Goal: Transaction & Acquisition: Purchase product/service

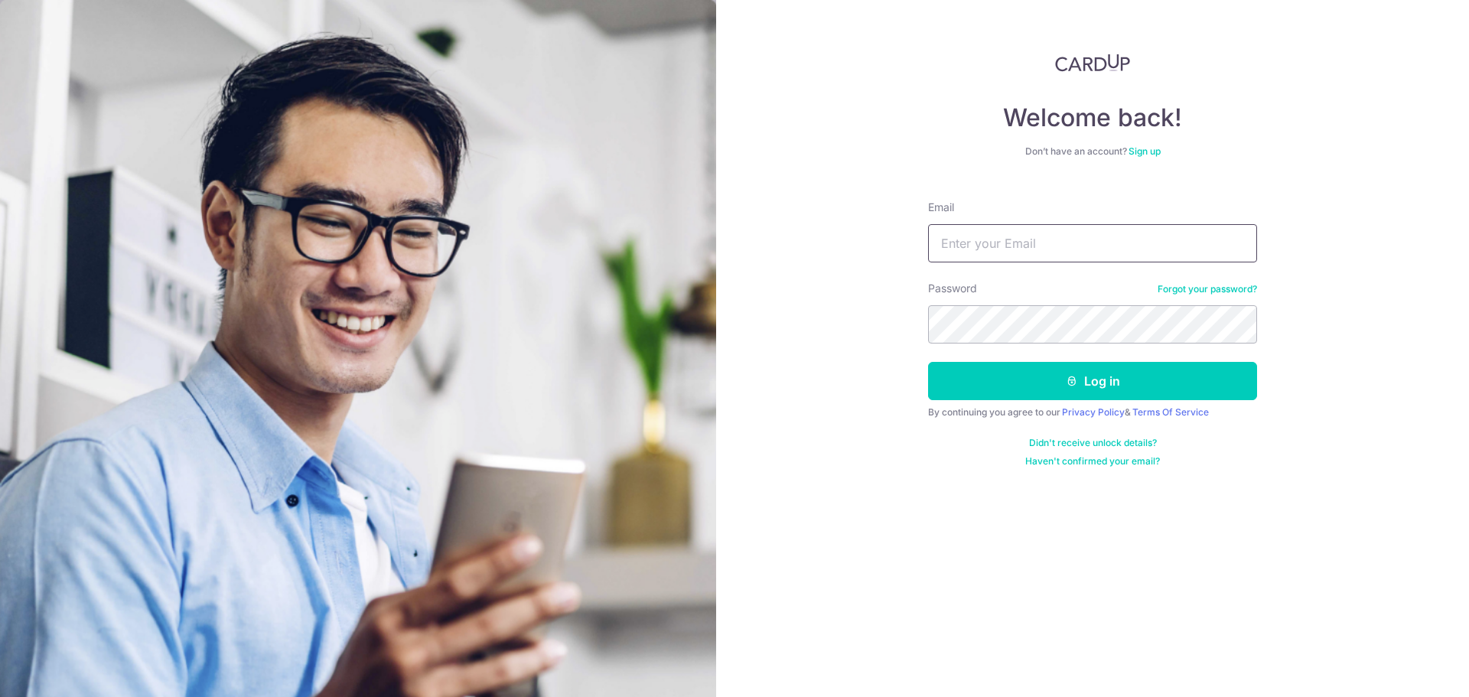
click at [951, 255] on input "Email" at bounding box center [1092, 243] width 329 height 38
click at [1006, 244] on input "Email" at bounding box center [1092, 243] width 329 height 38
type input "keehau96@gmail.com"
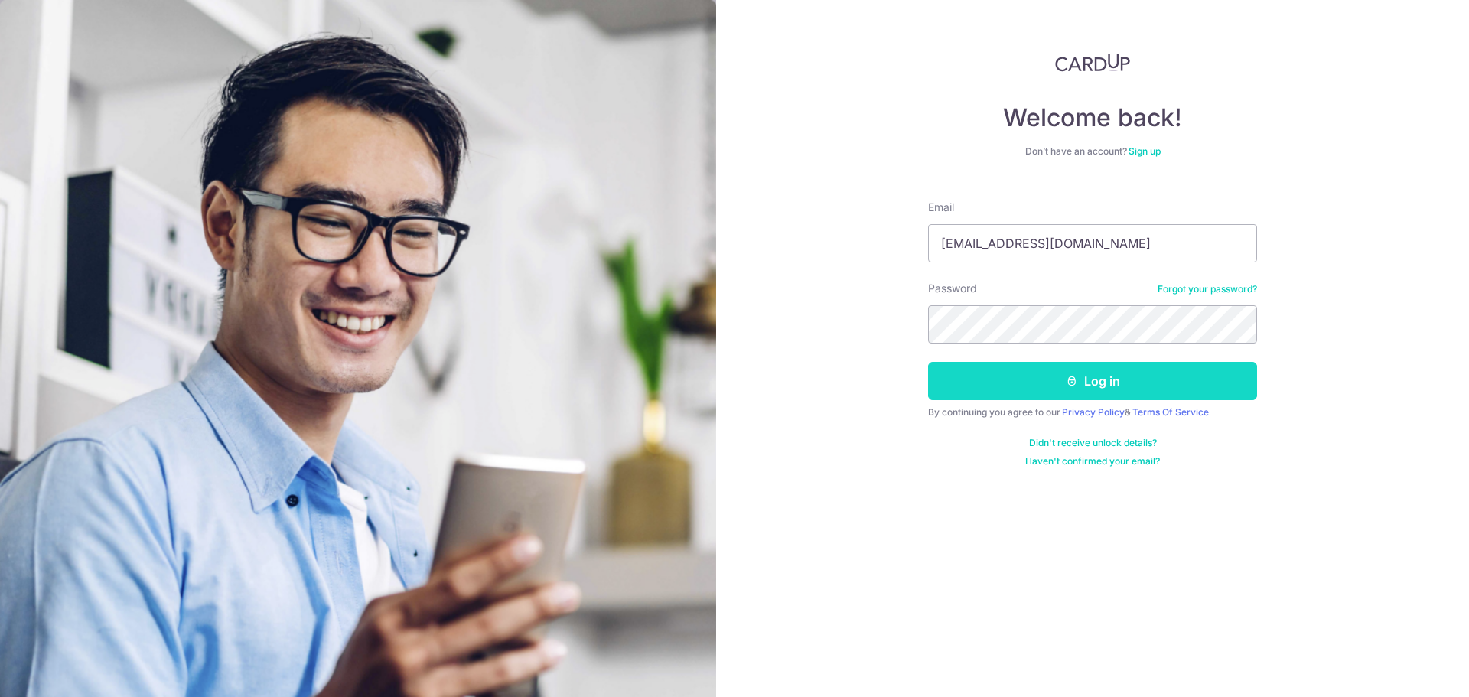
click at [1009, 374] on button "Log in" at bounding box center [1092, 381] width 329 height 38
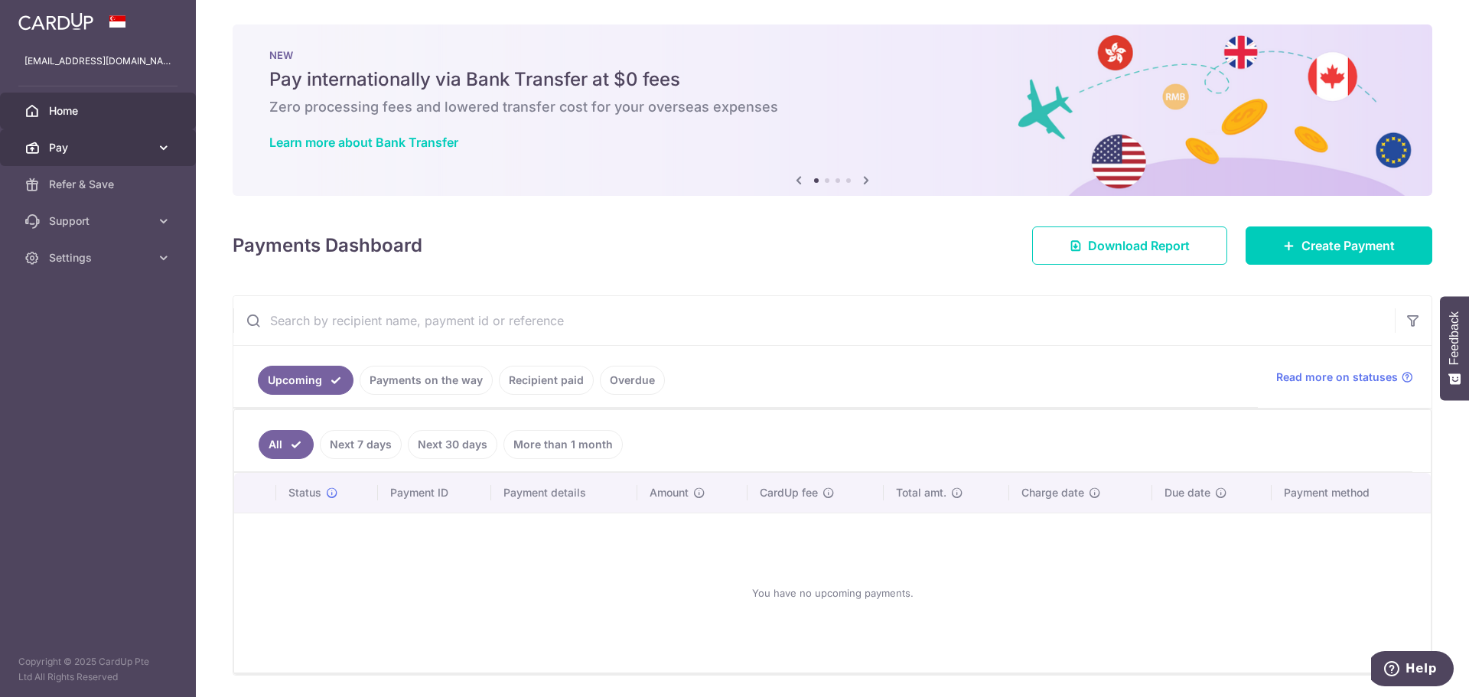
click at [90, 148] on span "Pay" at bounding box center [99, 147] width 101 height 15
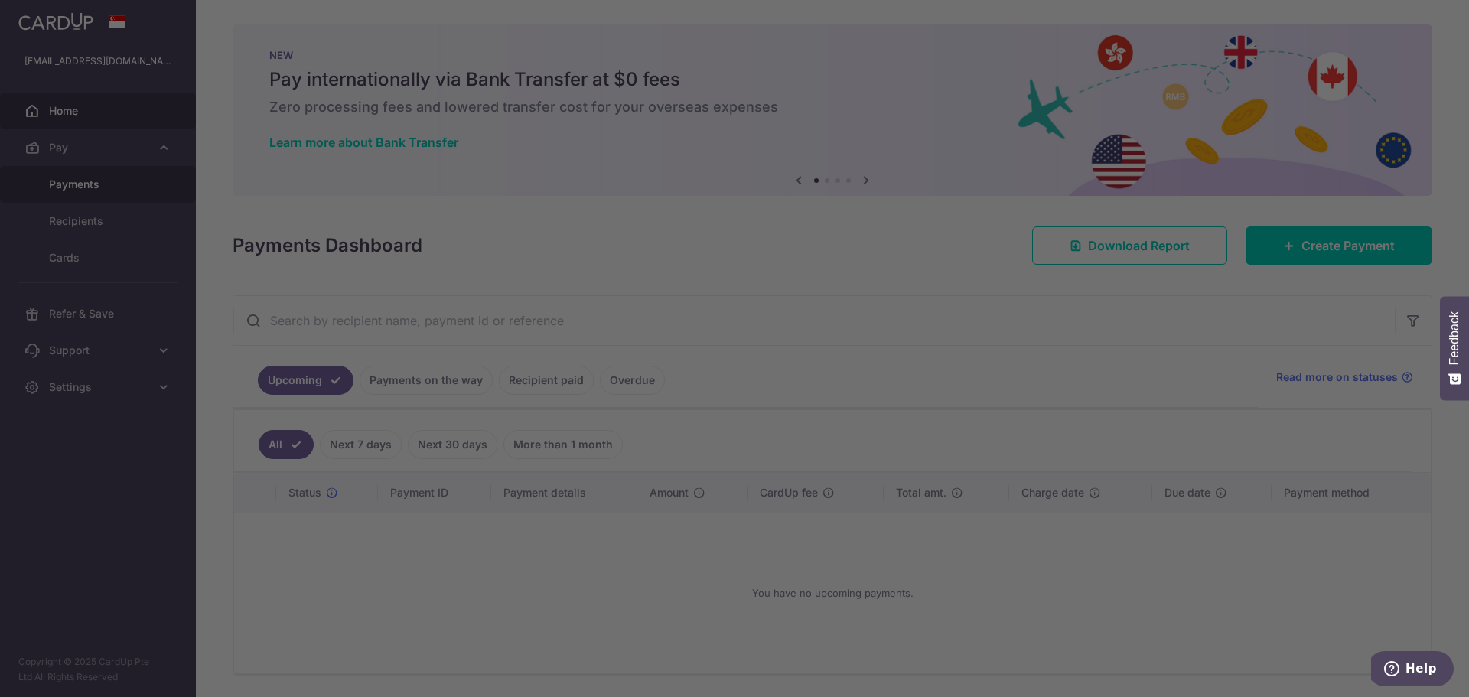
click at [102, 187] on div at bounding box center [742, 352] width 1484 height 704
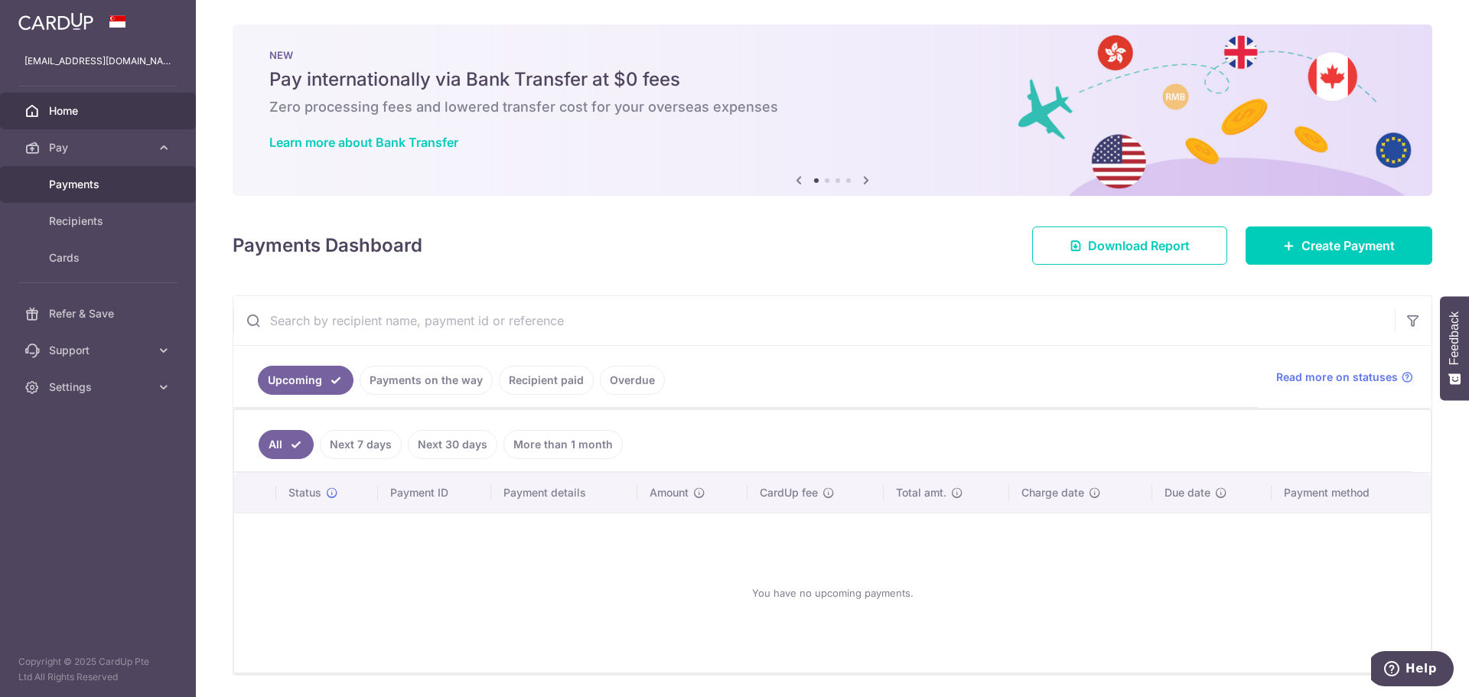
click at [73, 170] on link "Payments" at bounding box center [98, 184] width 196 height 37
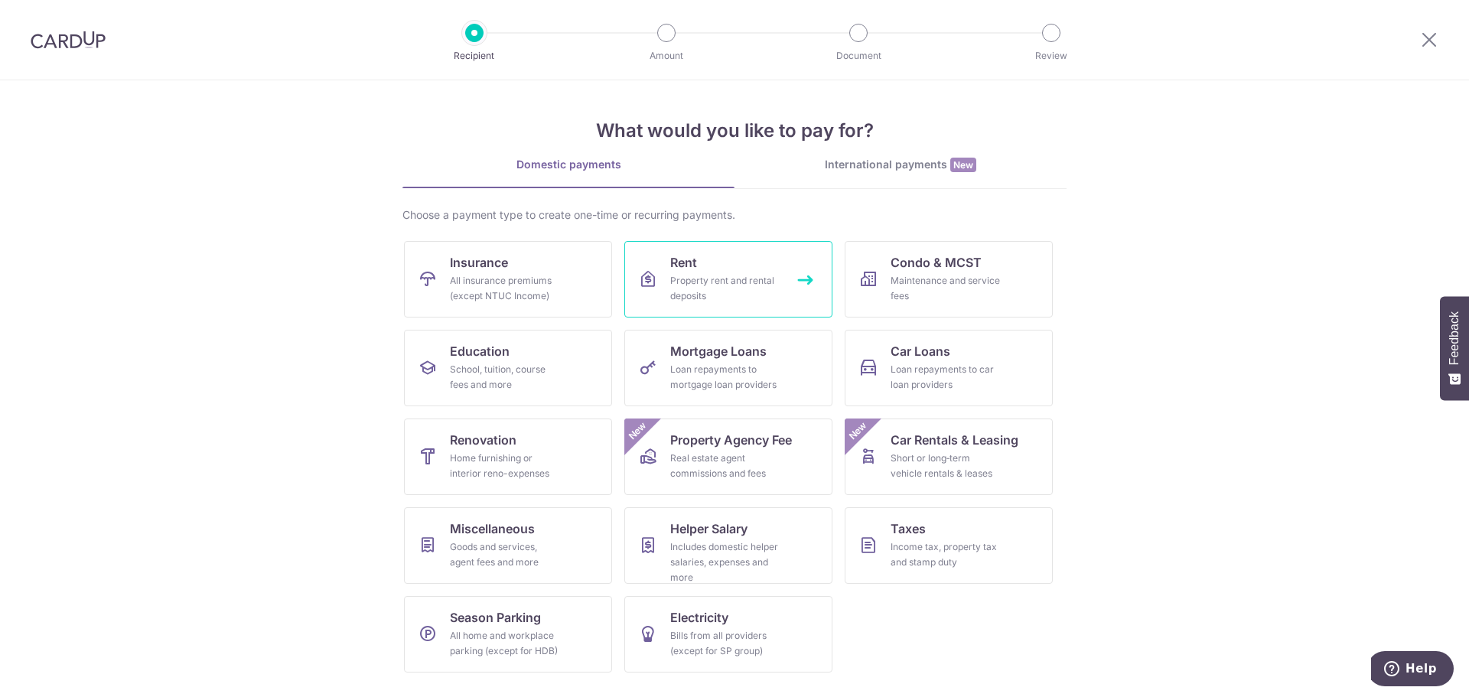
click at [753, 280] on div "Property rent and rental deposits" at bounding box center [725, 288] width 110 height 31
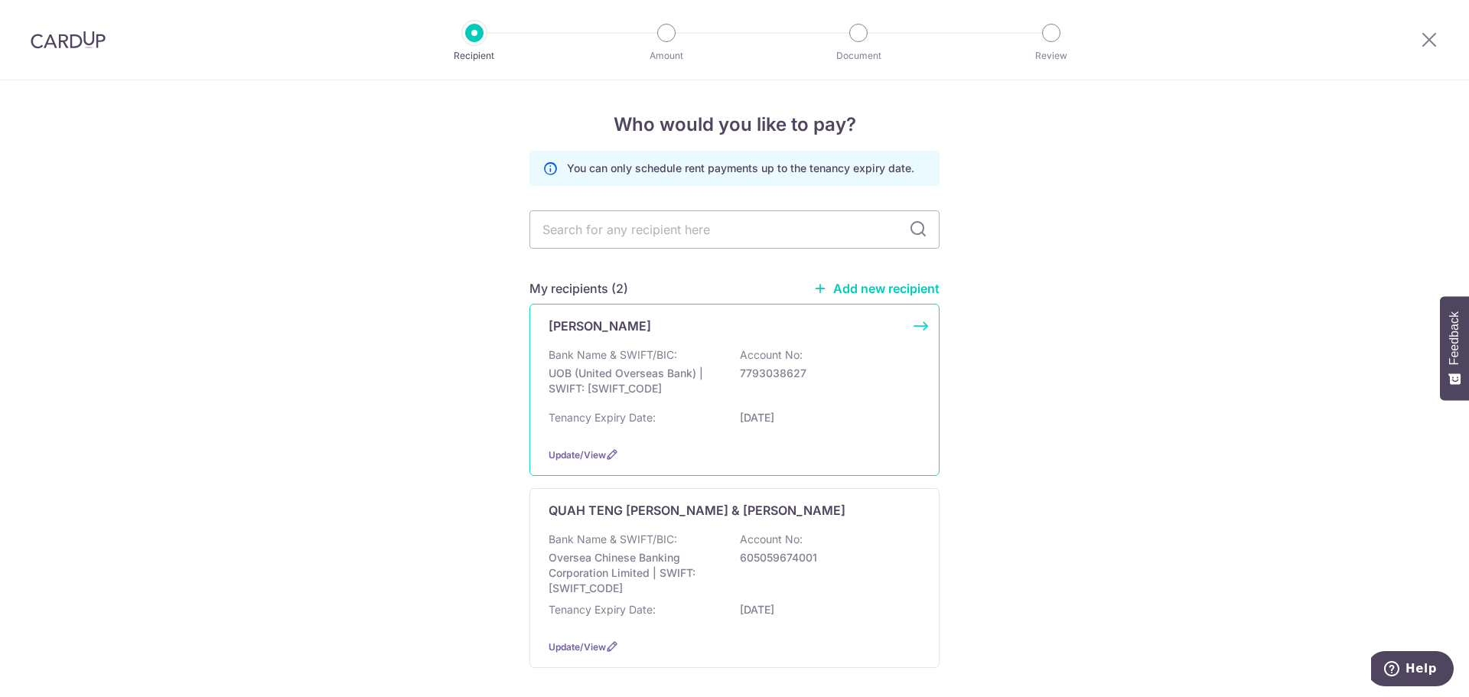
scroll to position [67, 0]
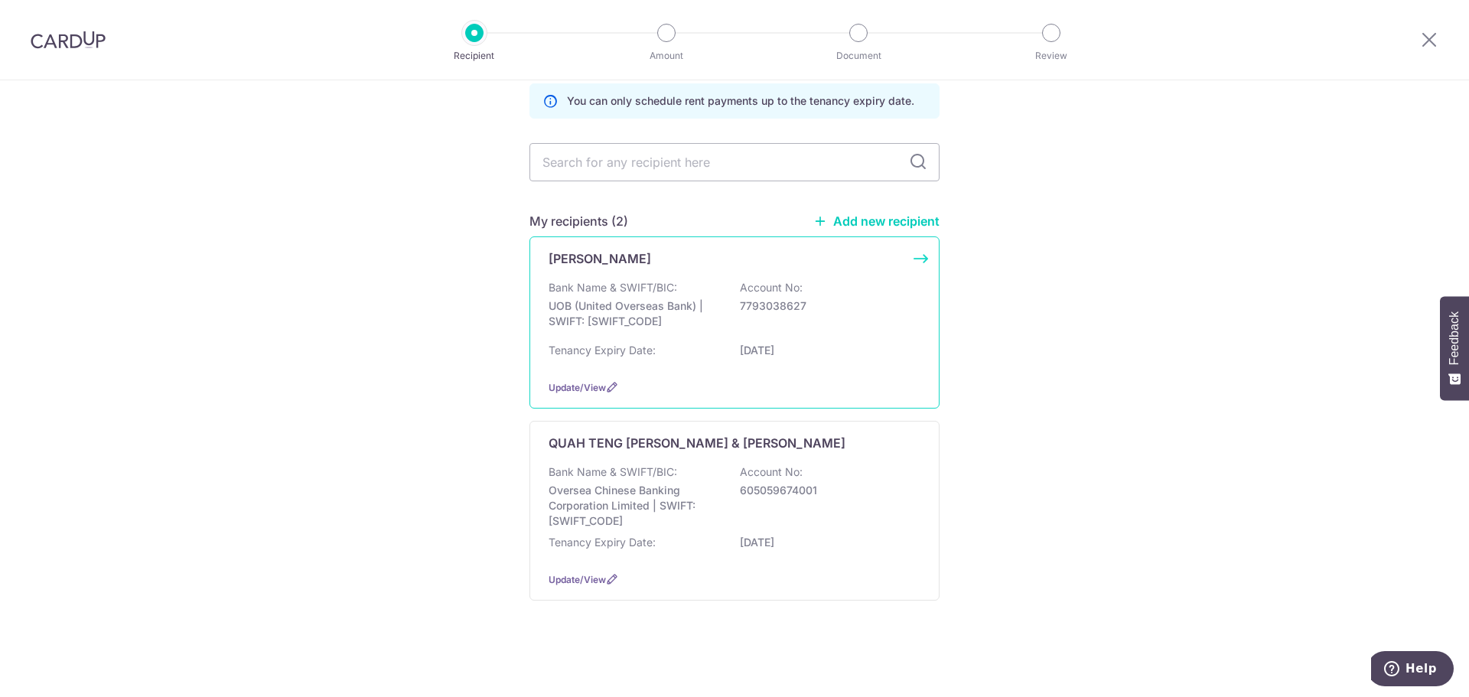
click at [770, 332] on div "Bank Name & SWIFT/BIC: UOB (United Overseas Bank) | SWIFT: UOVBSGSGXXX Account …" at bounding box center [735, 308] width 372 height 57
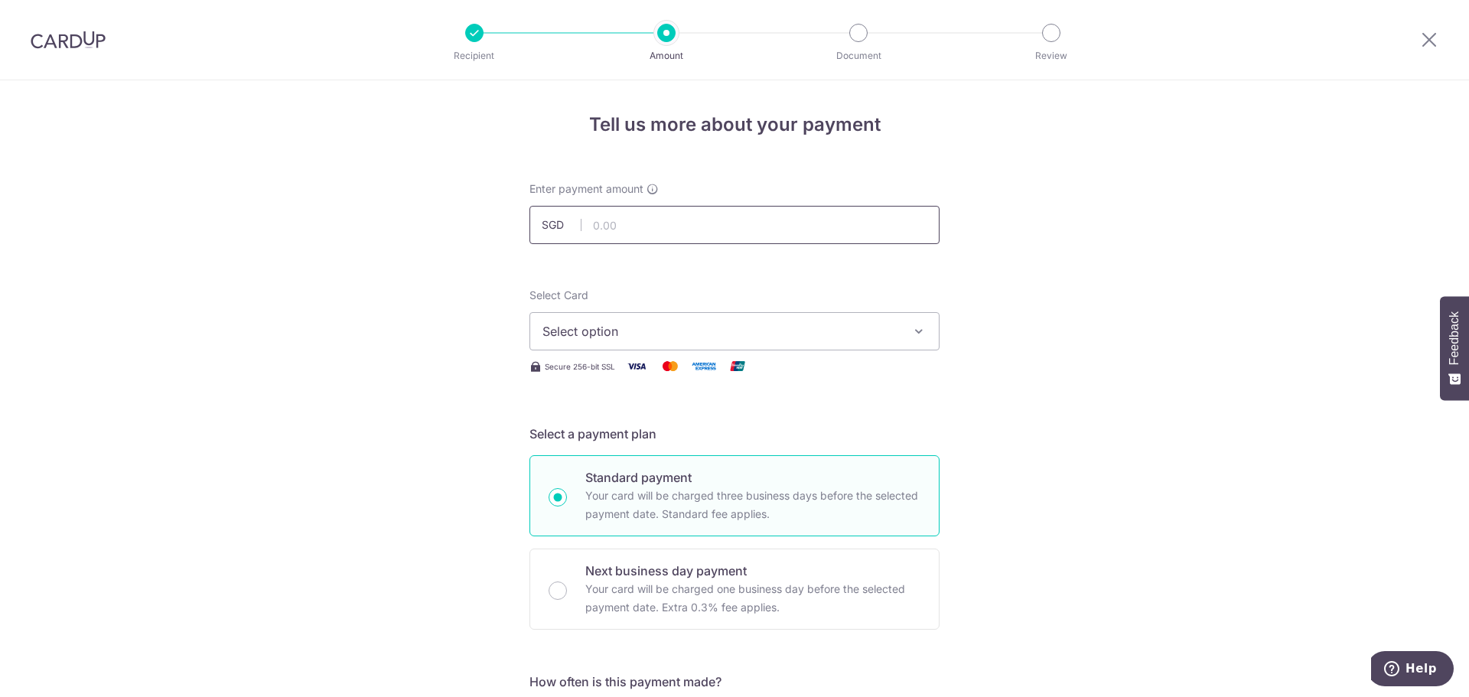
click at [674, 236] on input "text" at bounding box center [734, 225] width 410 height 38
type input "4,000.00"
click at [753, 340] on span "Select option" at bounding box center [720, 331] width 357 height 18
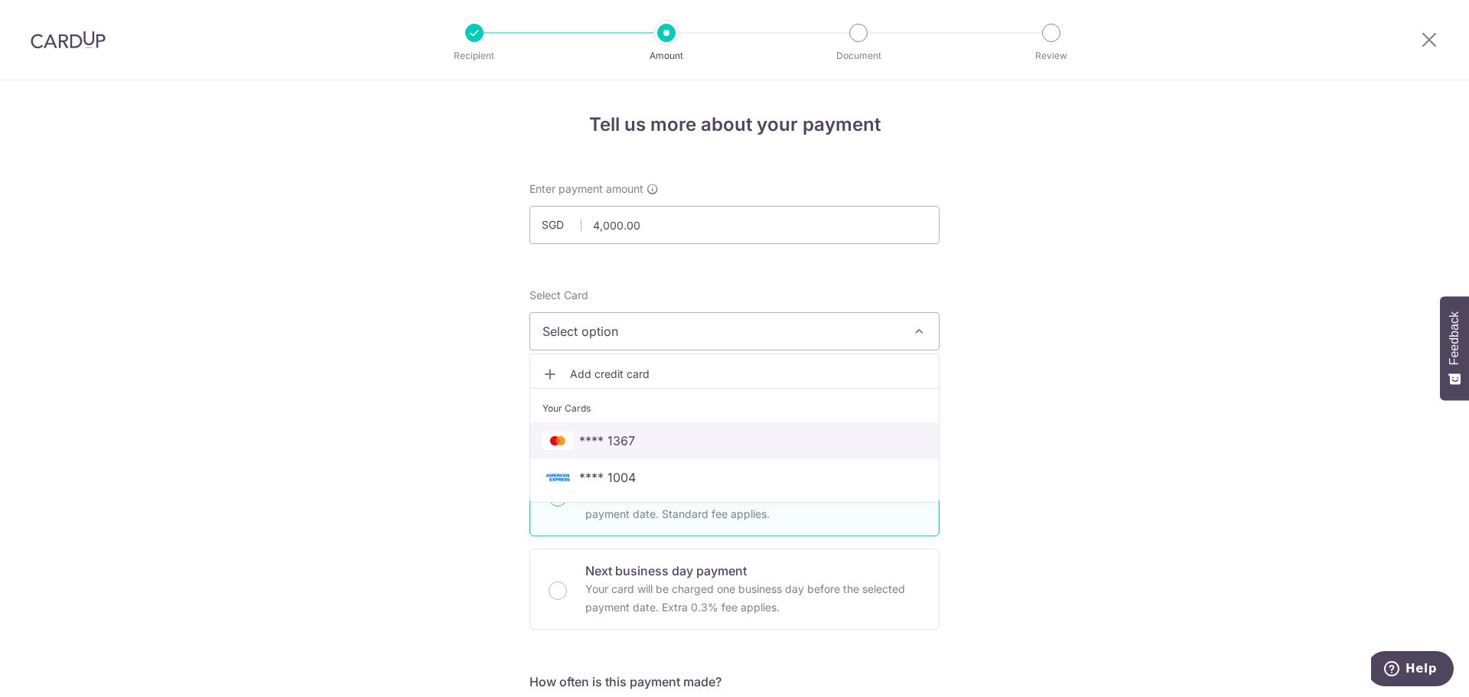
click at [662, 438] on span "**** 1367" at bounding box center [734, 441] width 384 height 18
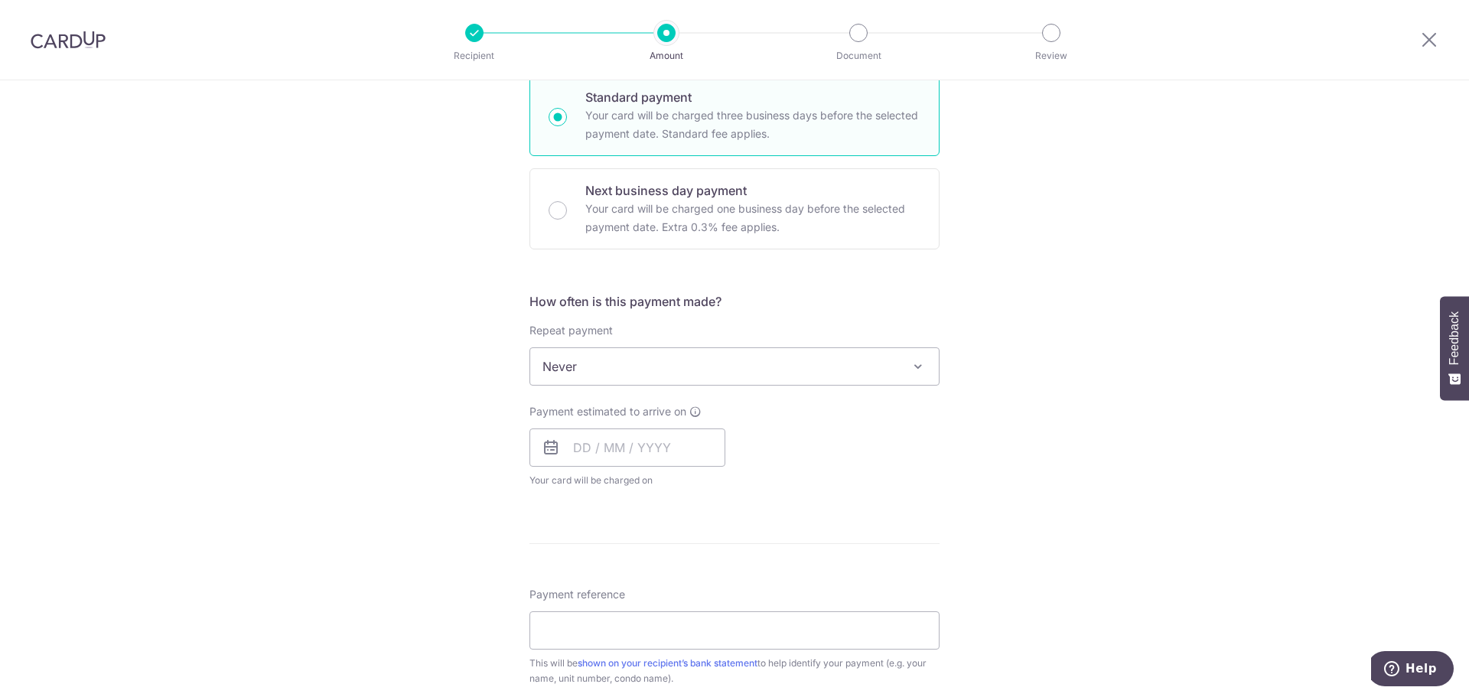
scroll to position [383, 0]
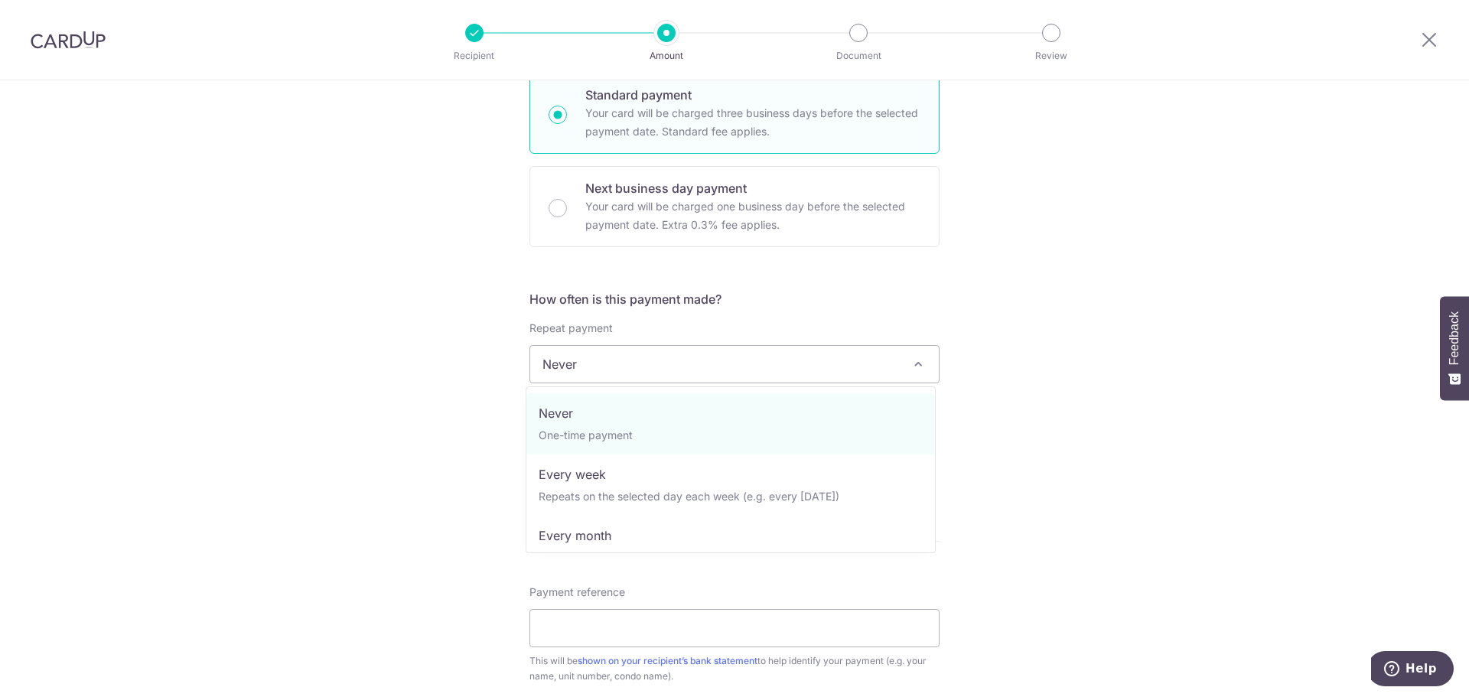
click at [722, 357] on span "Never" at bounding box center [734, 364] width 409 height 37
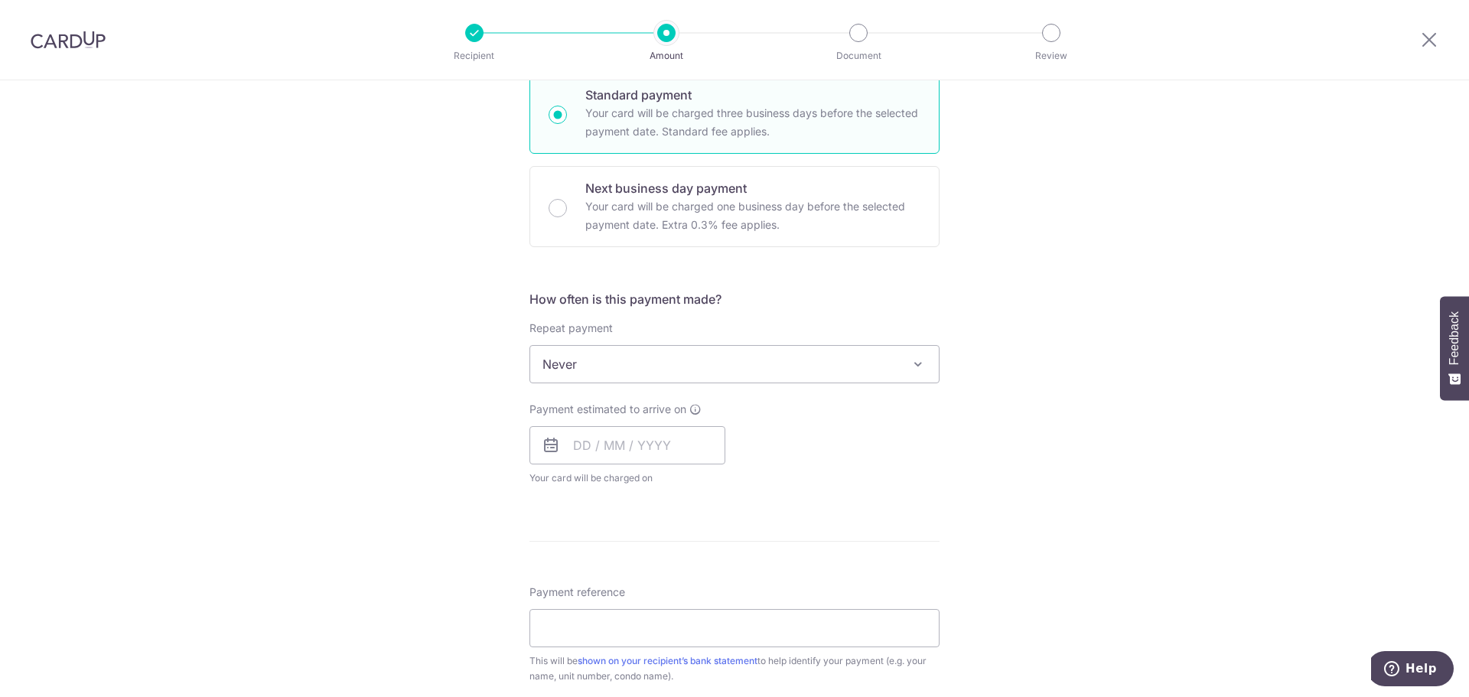
click at [722, 357] on span "Never" at bounding box center [734, 364] width 409 height 37
click at [676, 441] on input "text" at bounding box center [627, 445] width 196 height 38
drag, startPoint x: 956, startPoint y: 469, endPoint x: 859, endPoint y: 442, distance: 100.1
click at [954, 469] on div "Tell us more about your payment Enter payment amount SGD 4,000.00 4000.00 Selec…" at bounding box center [734, 390] width 1469 height 1384
click at [689, 446] on input "text" at bounding box center [627, 445] width 196 height 38
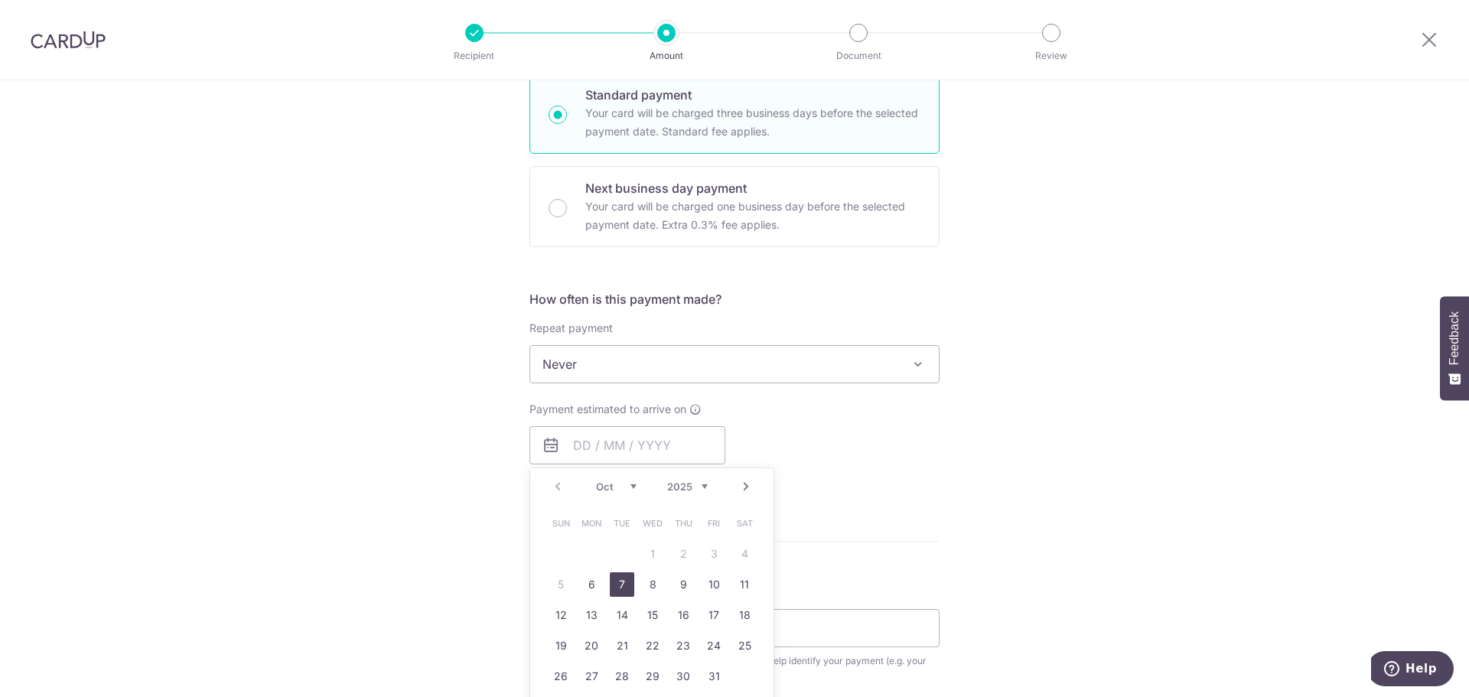
click at [616, 581] on link "7" at bounding box center [622, 584] width 24 height 24
type input "[DATE]"
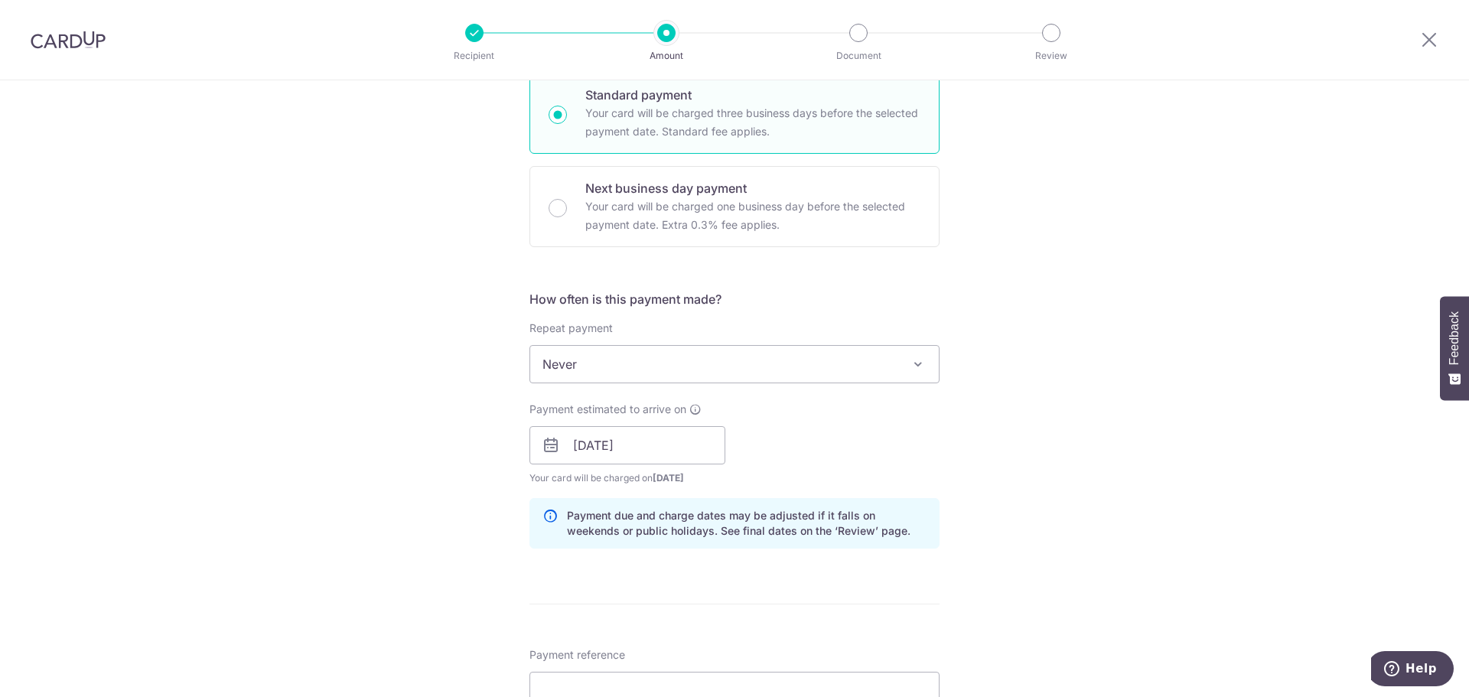
click at [1021, 460] on div "Tell us more about your payment Enter payment amount SGD 4,000.00 4000.00 Selec…" at bounding box center [734, 421] width 1469 height 1447
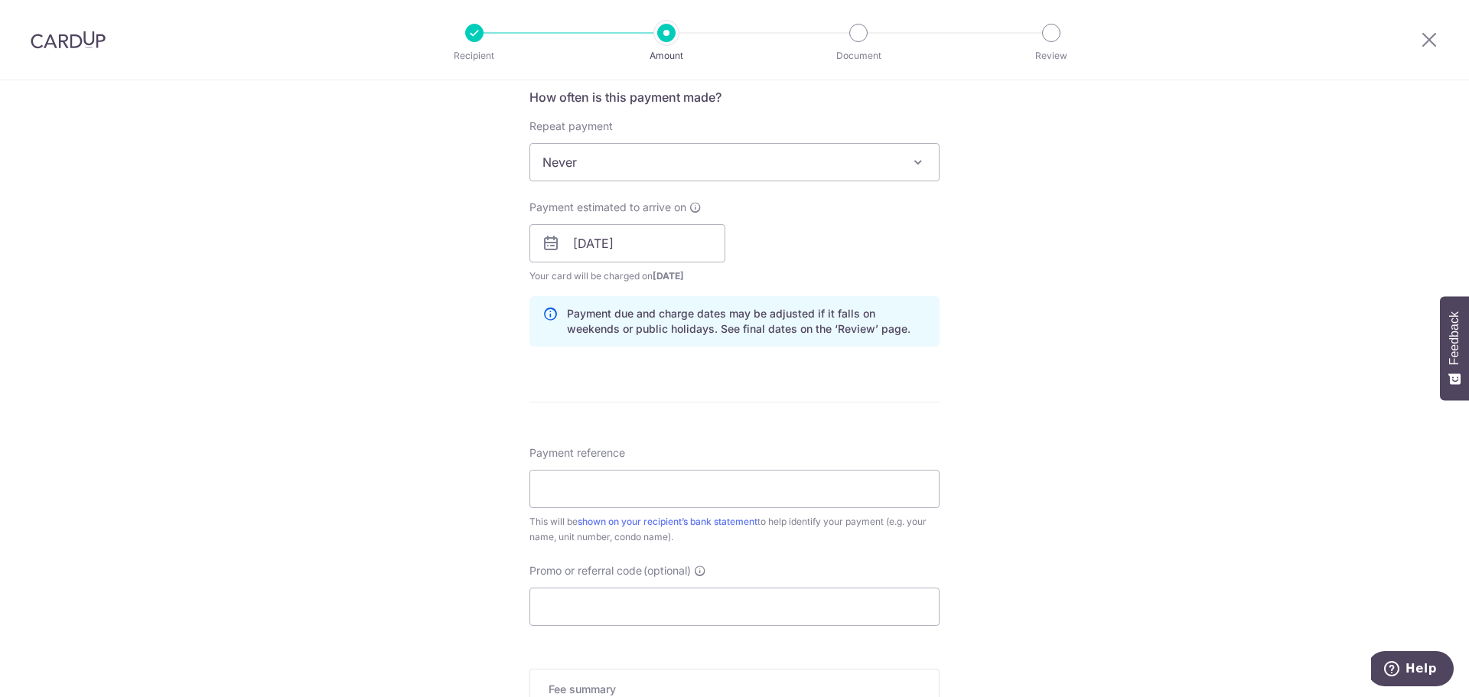
scroll to position [612, 0]
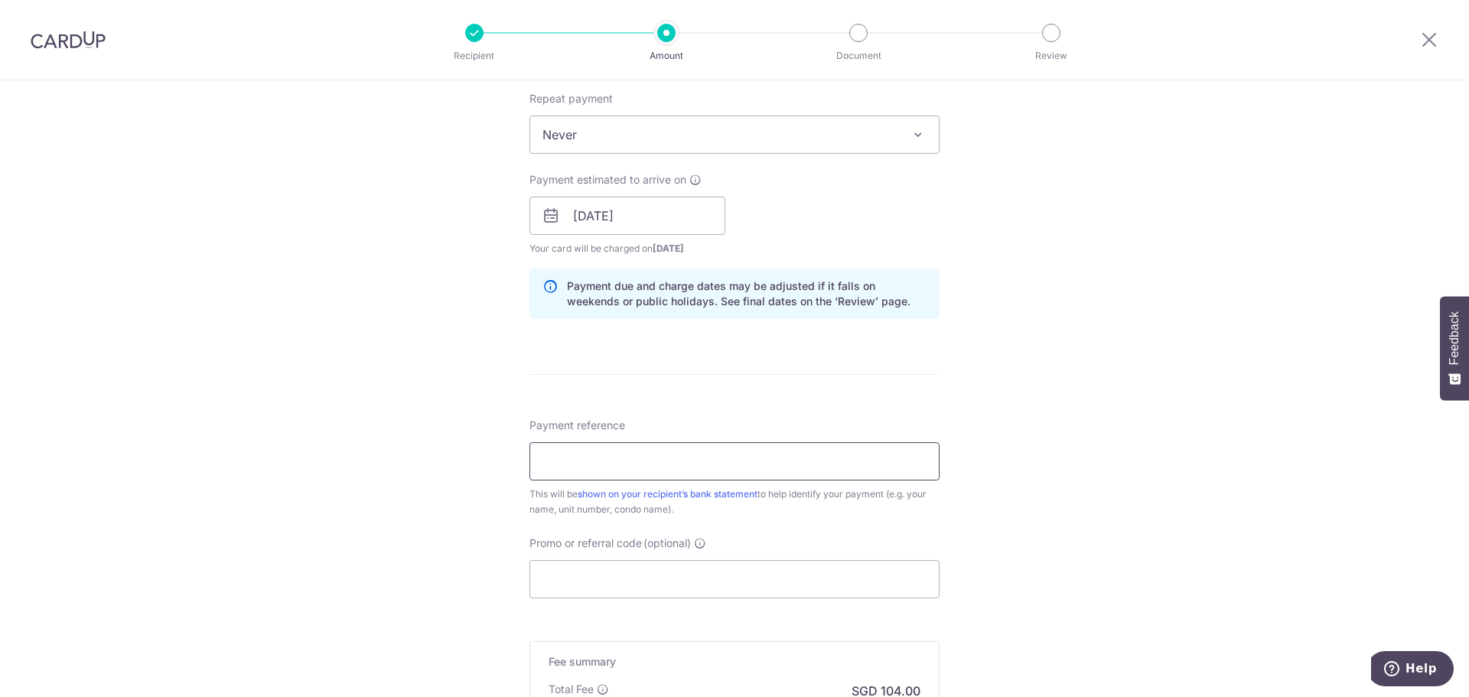
click at [668, 450] on input "Payment reference" at bounding box center [734, 461] width 410 height 38
type input "Oh [PERSON_NAME] 05-41 BLK 160"
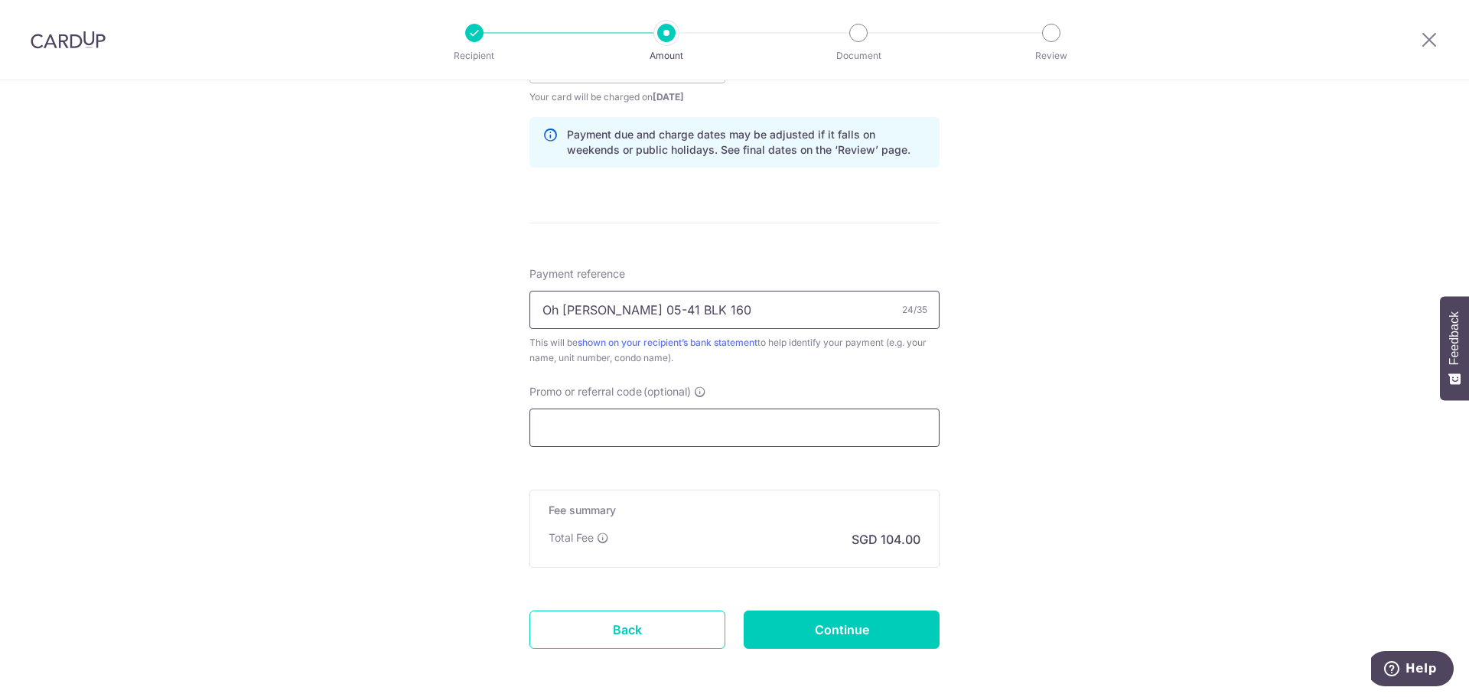
scroll to position [765, 0]
click at [722, 420] on input "Promo or referral code (optional)" at bounding box center [734, 426] width 410 height 38
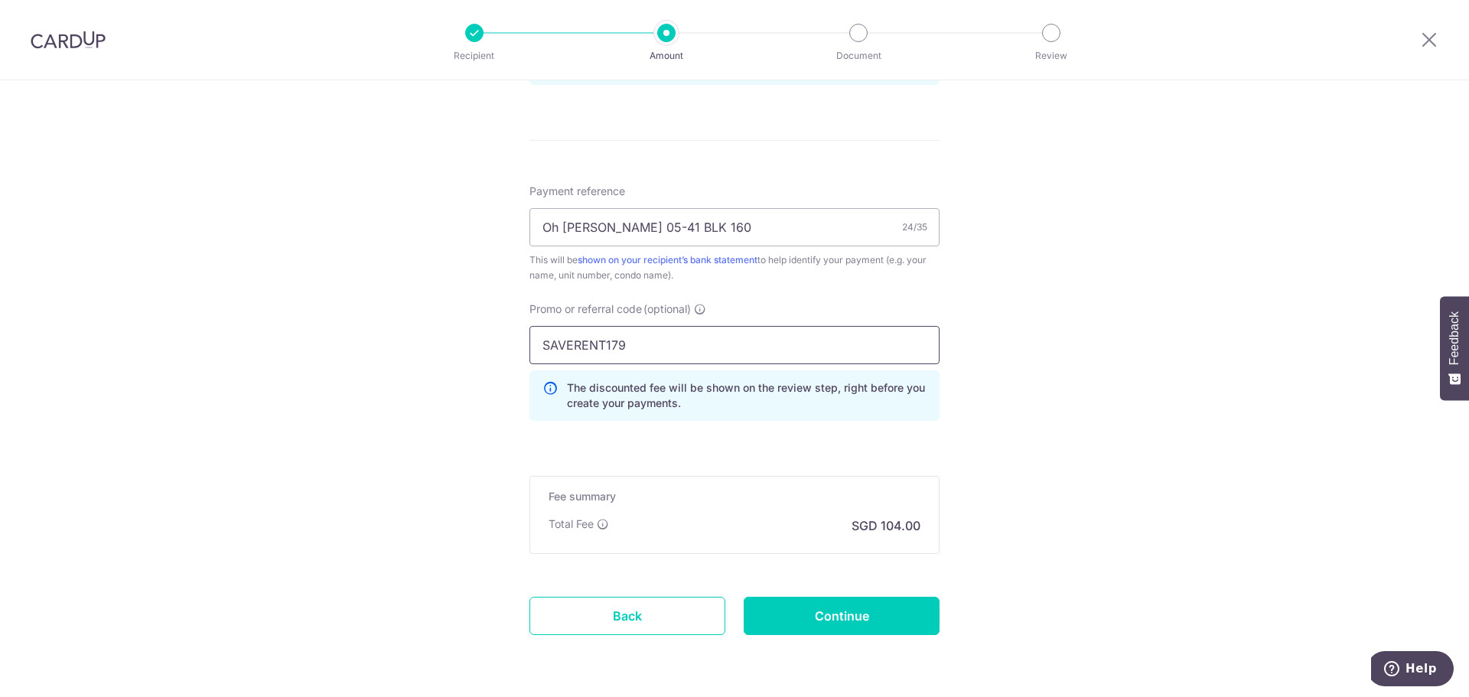
scroll to position [899, 0]
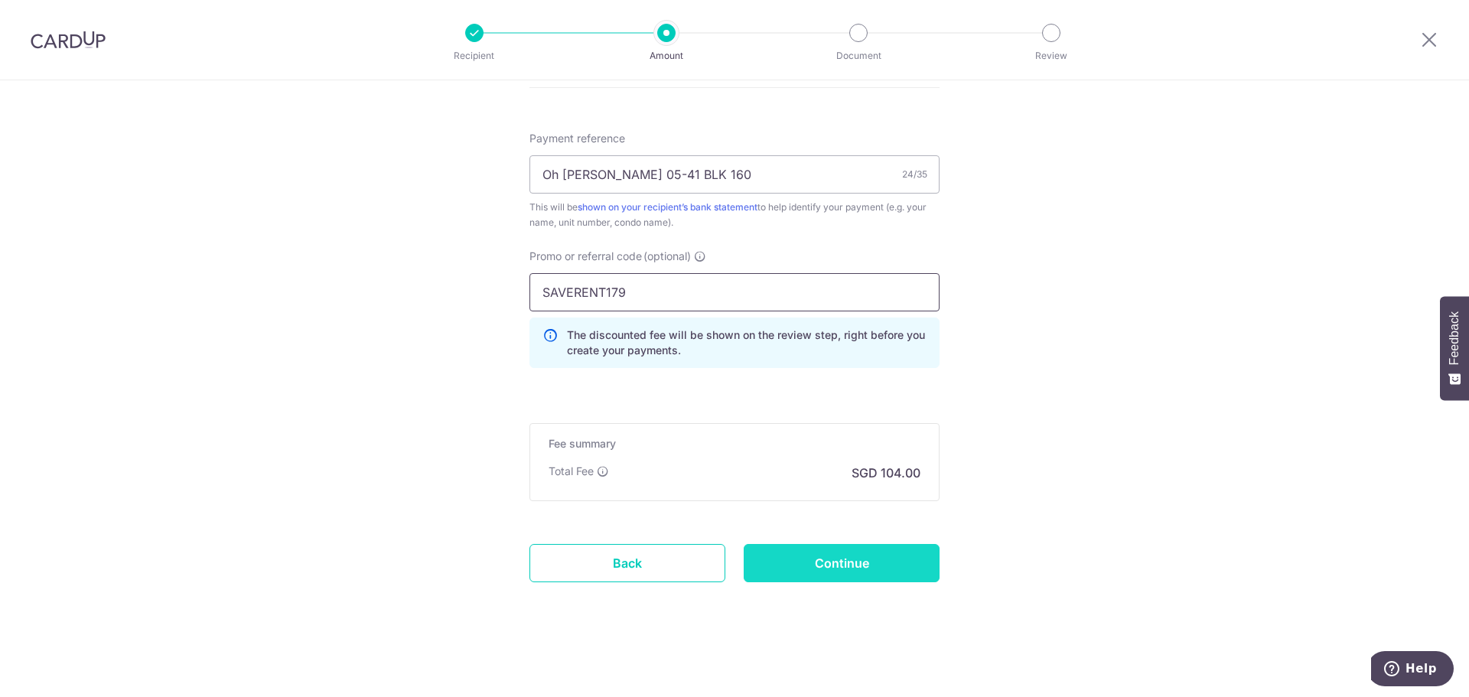
type input "SAVERENT179"
click at [828, 556] on input "Continue" at bounding box center [842, 563] width 196 height 38
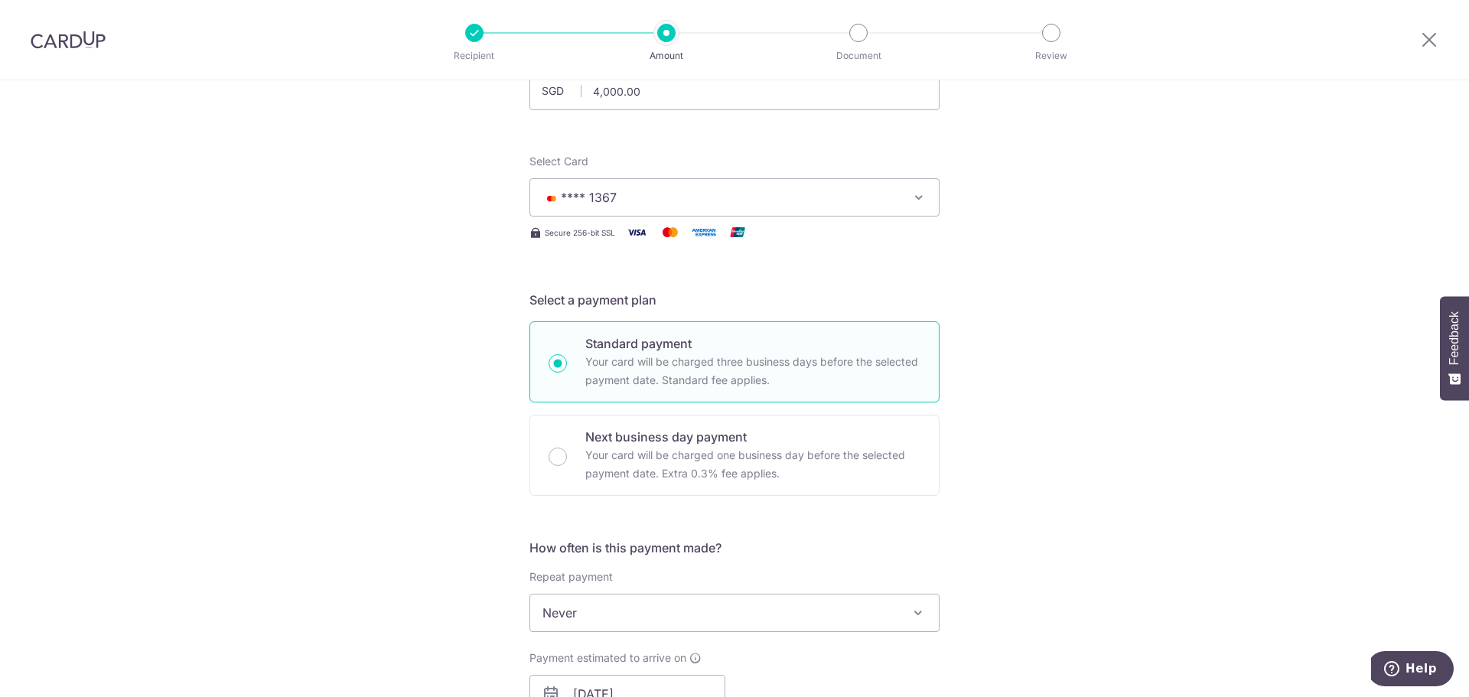
scroll to position [83, 0]
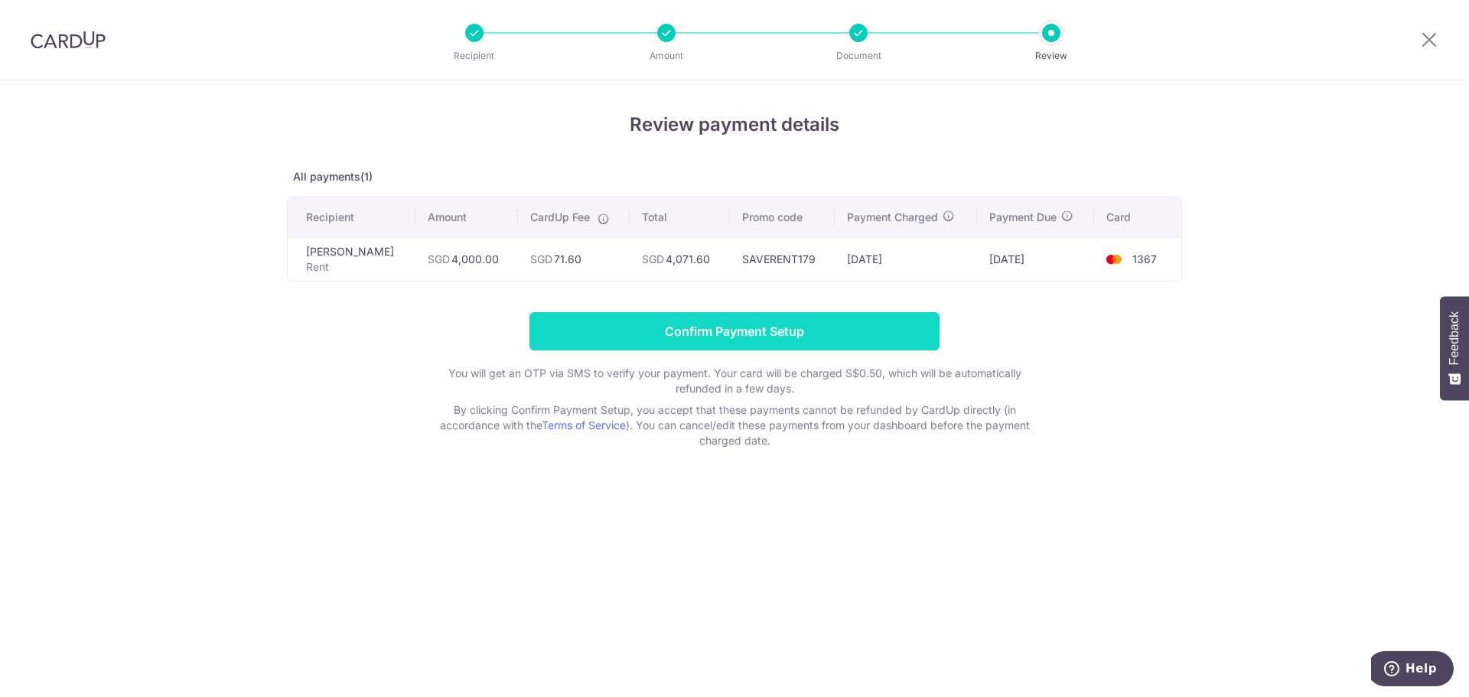
click at [790, 328] on input "Confirm Payment Setup" at bounding box center [734, 331] width 410 height 38
